Goal: Transaction & Acquisition: Purchase product/service

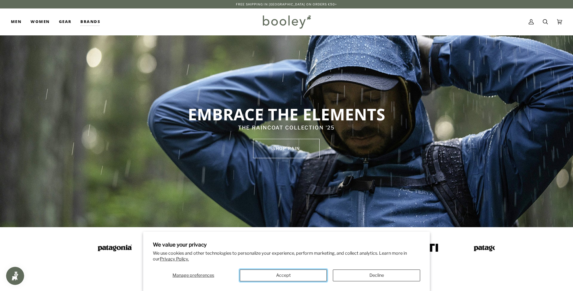
click at [307, 274] on button "Accept" at bounding box center [283, 275] width 87 height 12
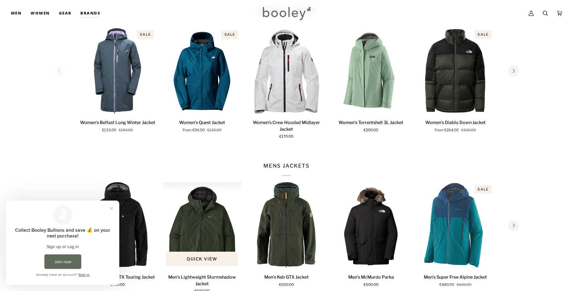
scroll to position [302, 0]
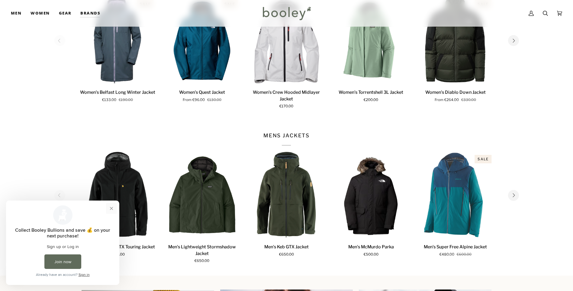
drag, startPoint x: 111, startPoint y: 209, endPoint x: 152, endPoint y: 394, distance: 189.6
click at [111, 209] on button "Close prompt" at bounding box center [111, 208] width 11 height 11
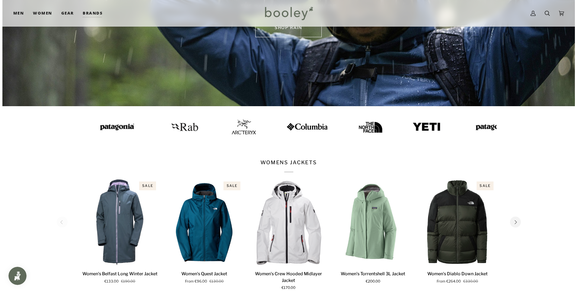
scroll to position [0, 0]
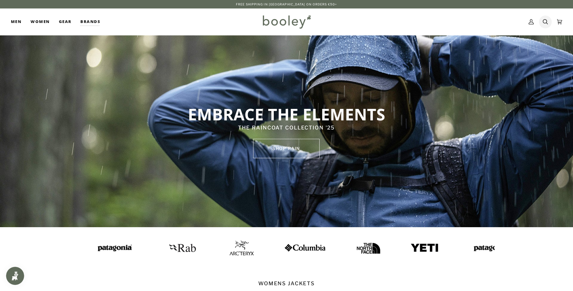
click at [546, 17] on icon at bounding box center [545, 21] width 5 height 9
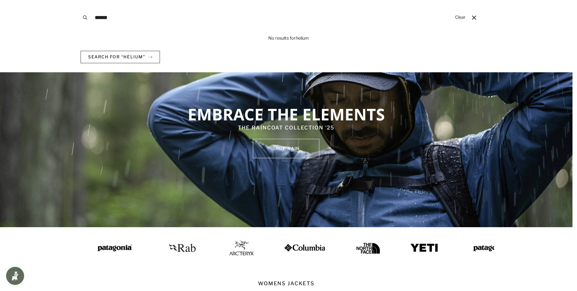
type input "******"
click at [79, 0] on button "Search" at bounding box center [85, 17] width 13 height 35
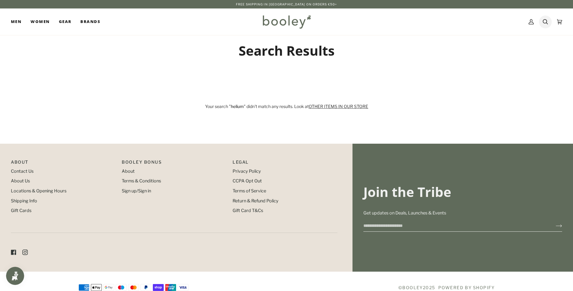
click at [545, 21] on icon at bounding box center [545, 21] width 5 height 9
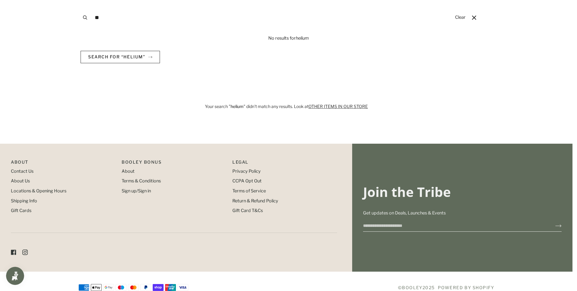
type input "*"
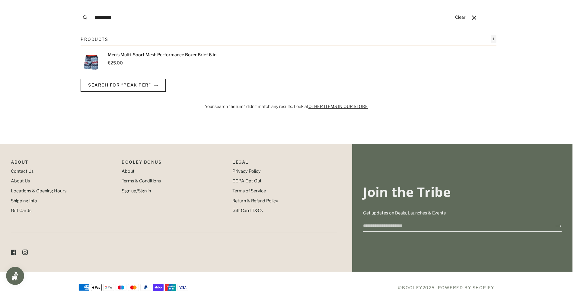
click at [146, 58] on p "Men's Multi-Sport Mesh Performance Boxer Brief 6 in" at bounding box center [162, 55] width 109 height 7
click at [130, 17] on input "********" at bounding box center [272, 17] width 361 height 35
type input "*"
